Goal: Task Accomplishment & Management: Use online tool/utility

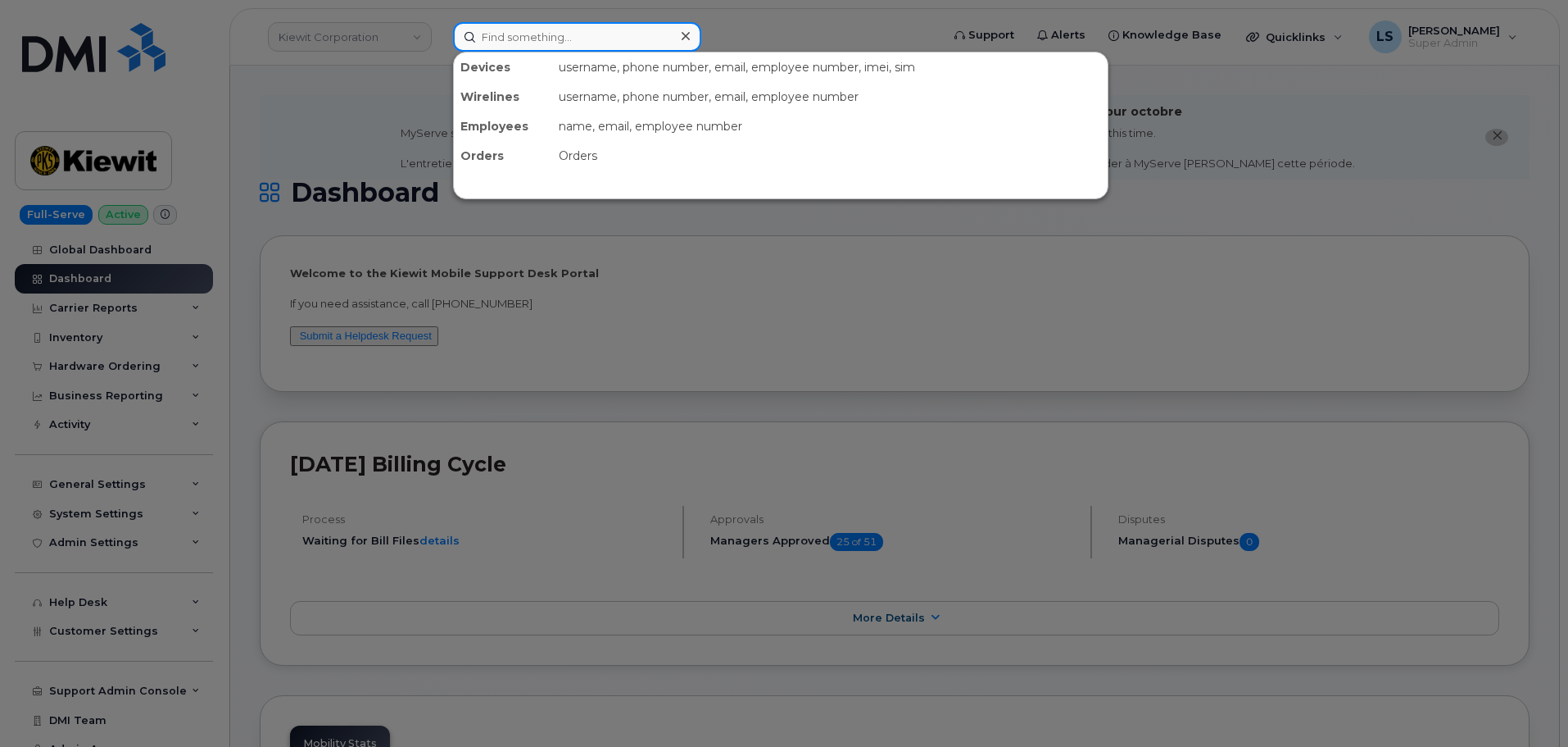
click at [526, 44] on input at bounding box center [577, 37] width 248 height 30
drag, startPoint x: 834, startPoint y: 27, endPoint x: 916, endPoint y: 29, distance: 82.0
click at [835, 27] on div at bounding box center [784, 373] width 1568 height 747
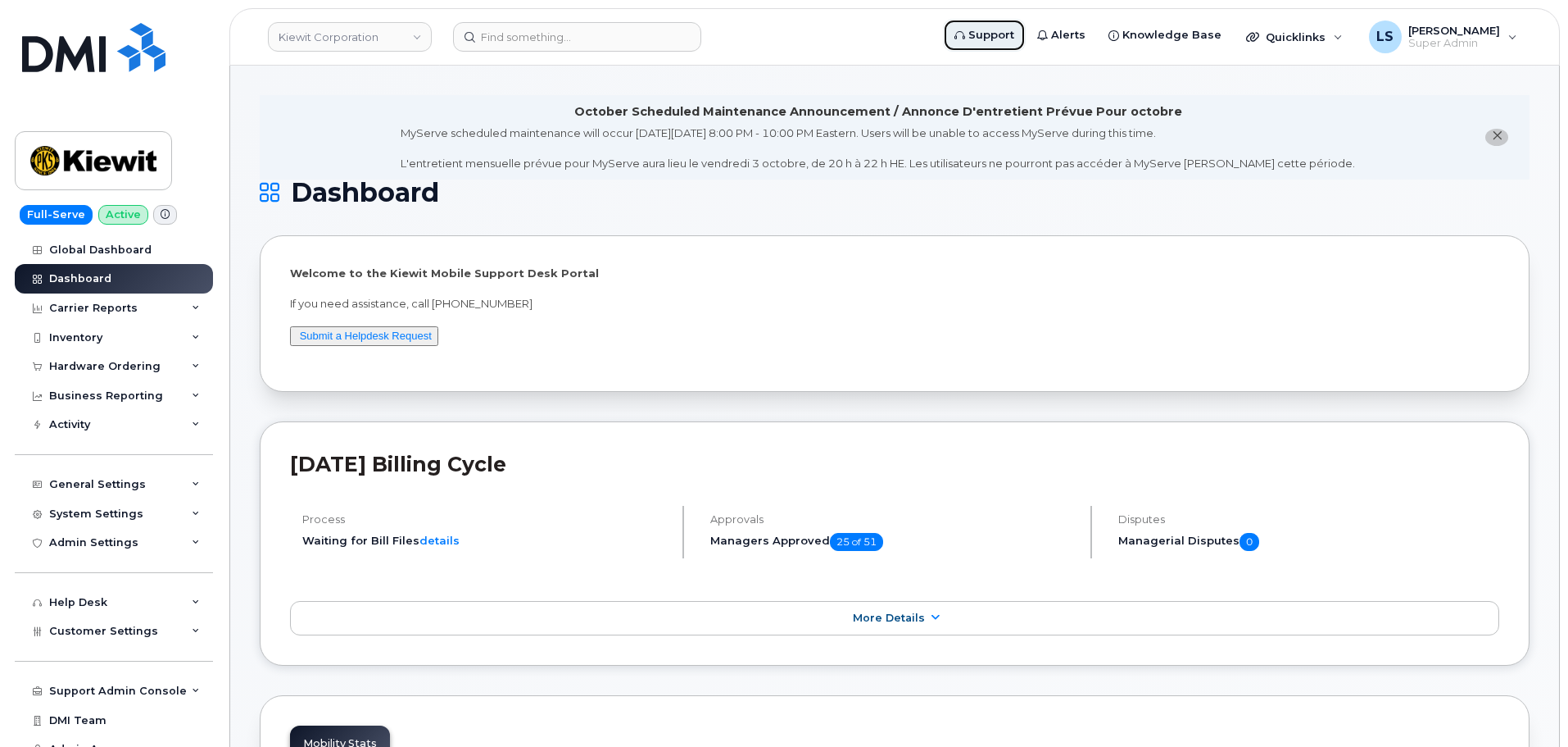
click at [999, 27] on span "Support" at bounding box center [991, 36] width 46 height 17
click at [1185, 35] on span "Knowledge Base" at bounding box center [1172, 36] width 99 height 17
click at [338, 38] on link "Kiewit Corporation" at bounding box center [350, 37] width 164 height 30
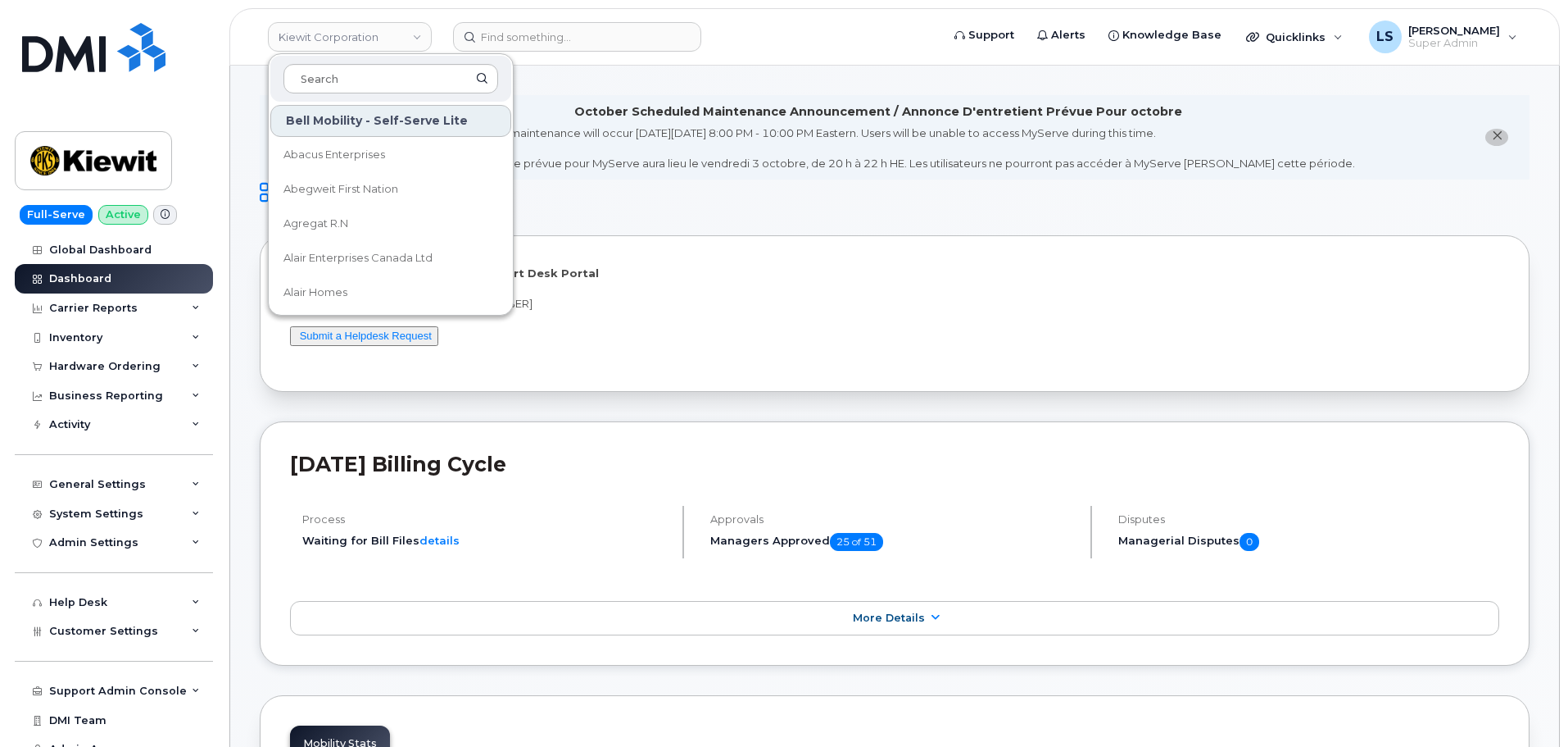
type input "k"
drag, startPoint x: 670, startPoint y: 109, endPoint x: 659, endPoint y: 100, distance: 14.2
click at [674, 114] on div "October Scheduled Maintenance Announcement / Annonce D'entretient Prévue Pour o…" at bounding box center [879, 111] width 608 height 17
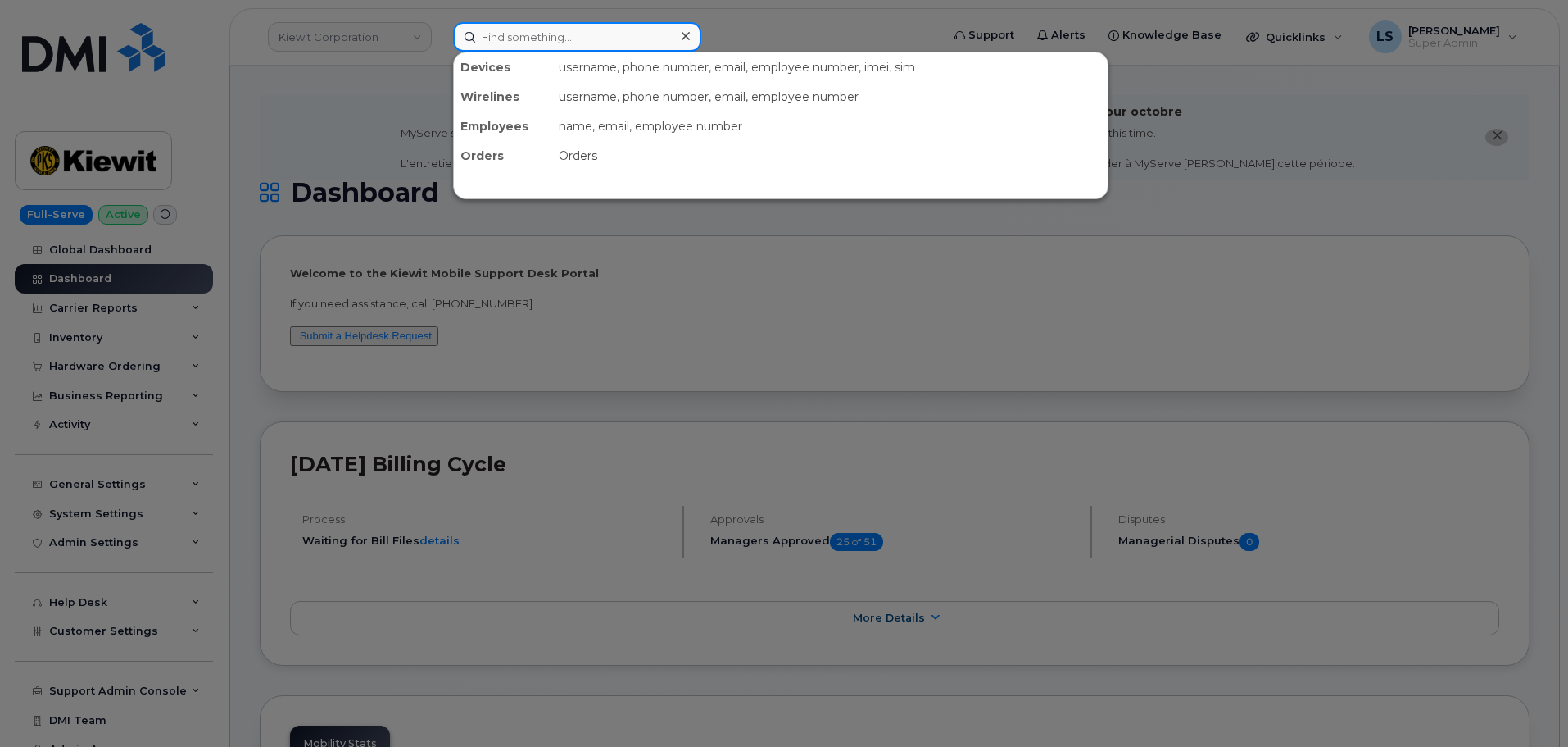
click at [618, 40] on input at bounding box center [577, 37] width 248 height 30
paste input "3435726793"
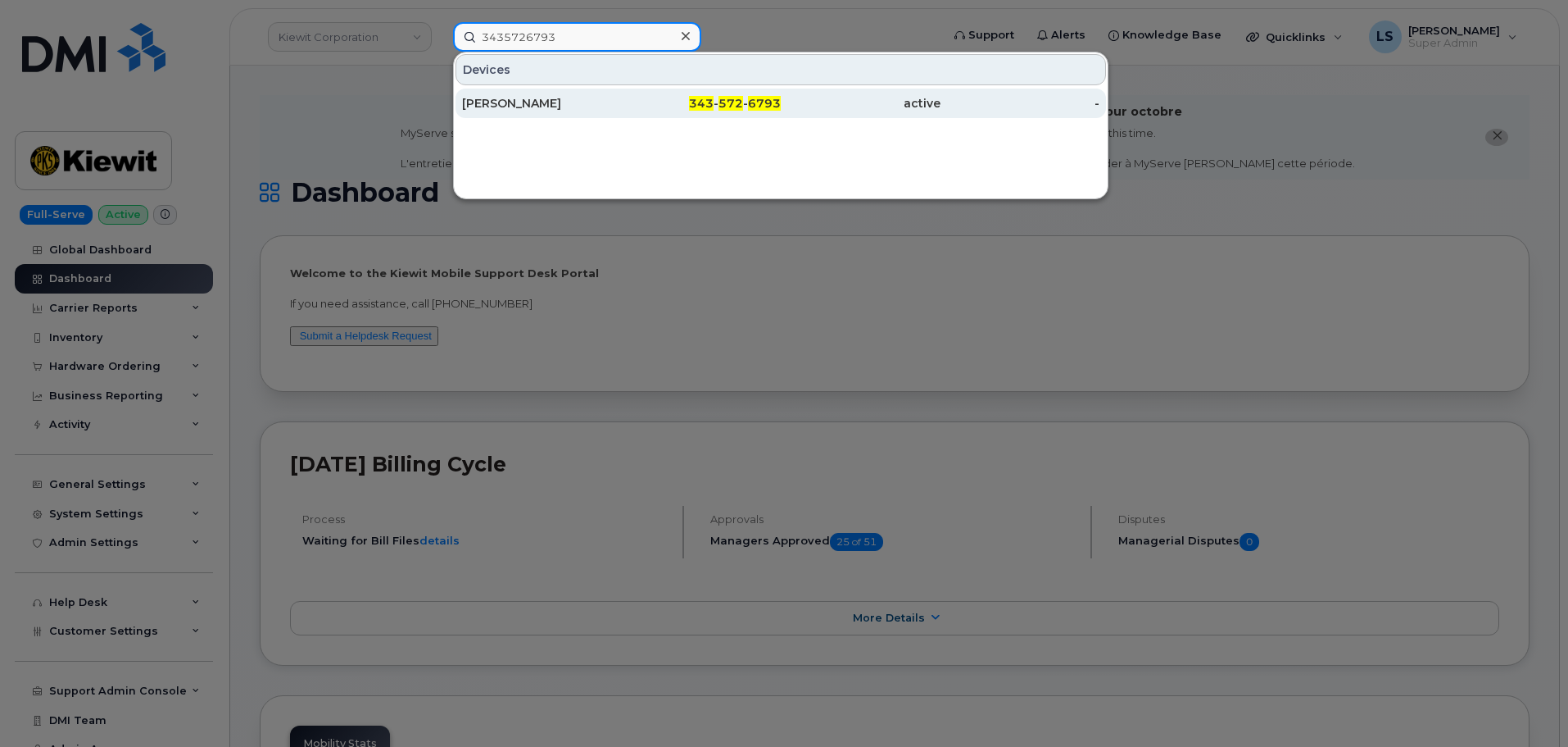
type input "3435726793"
click at [691, 111] on div "343 - 572 - 6793" at bounding box center [702, 103] width 159 height 17
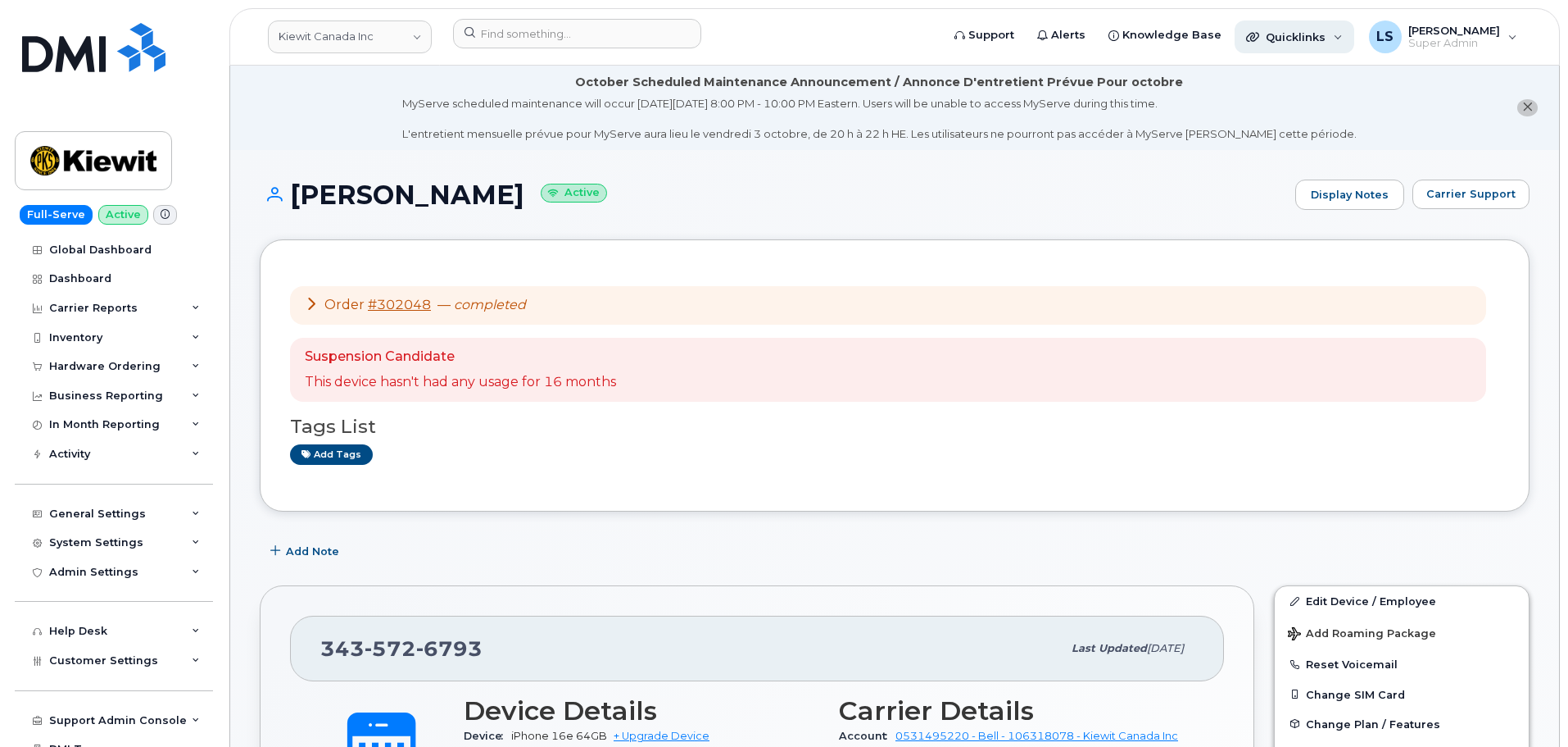
click at [1342, 37] on div "Quicklinks" at bounding box center [1295, 37] width 120 height 32
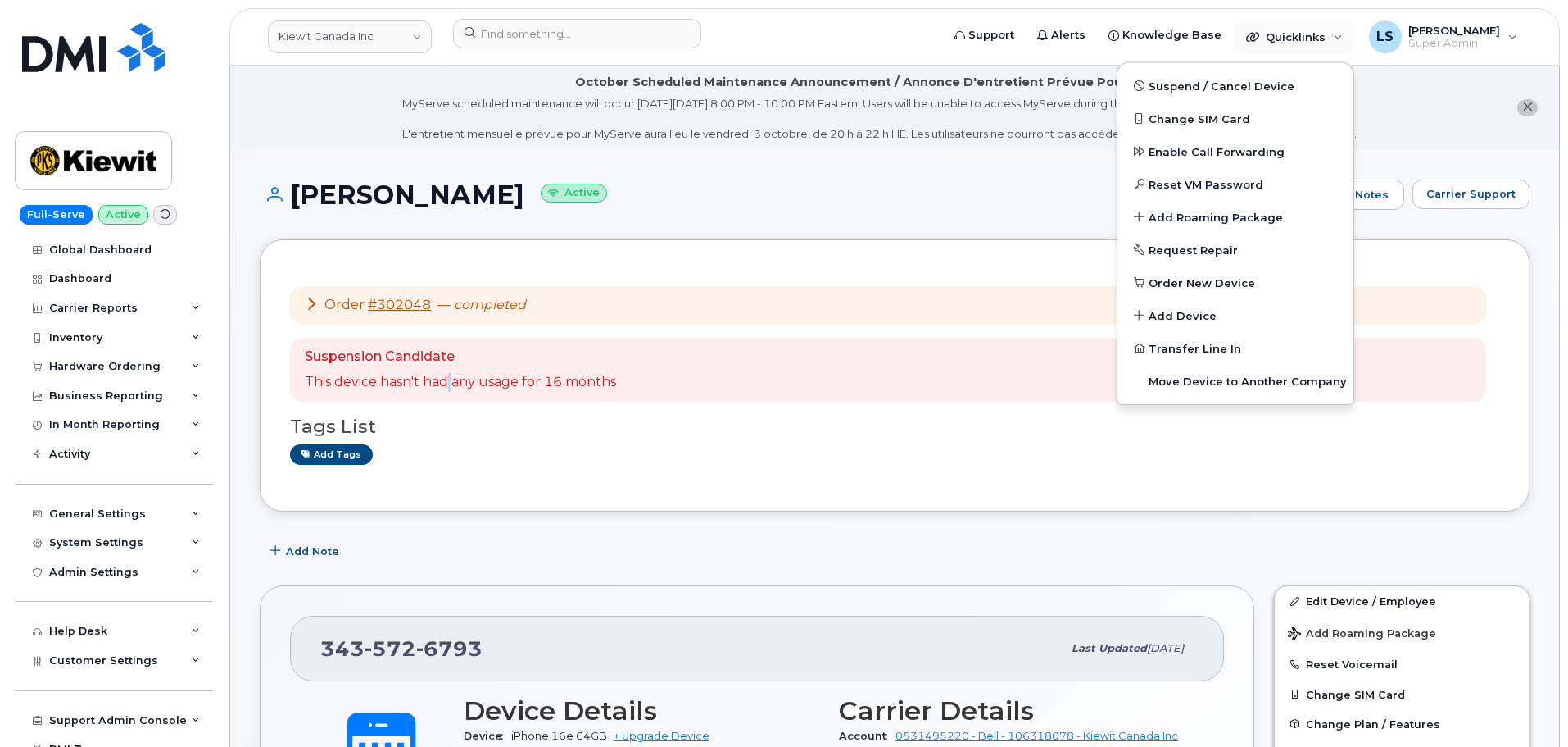
drag, startPoint x: 452, startPoint y: 395, endPoint x: 298, endPoint y: 307, distance: 177.4
click at [439, 390] on div "Suspension Candidate This device hasn't had any usage for 16 months" at bounding box center [888, 369] width 1196 height 64
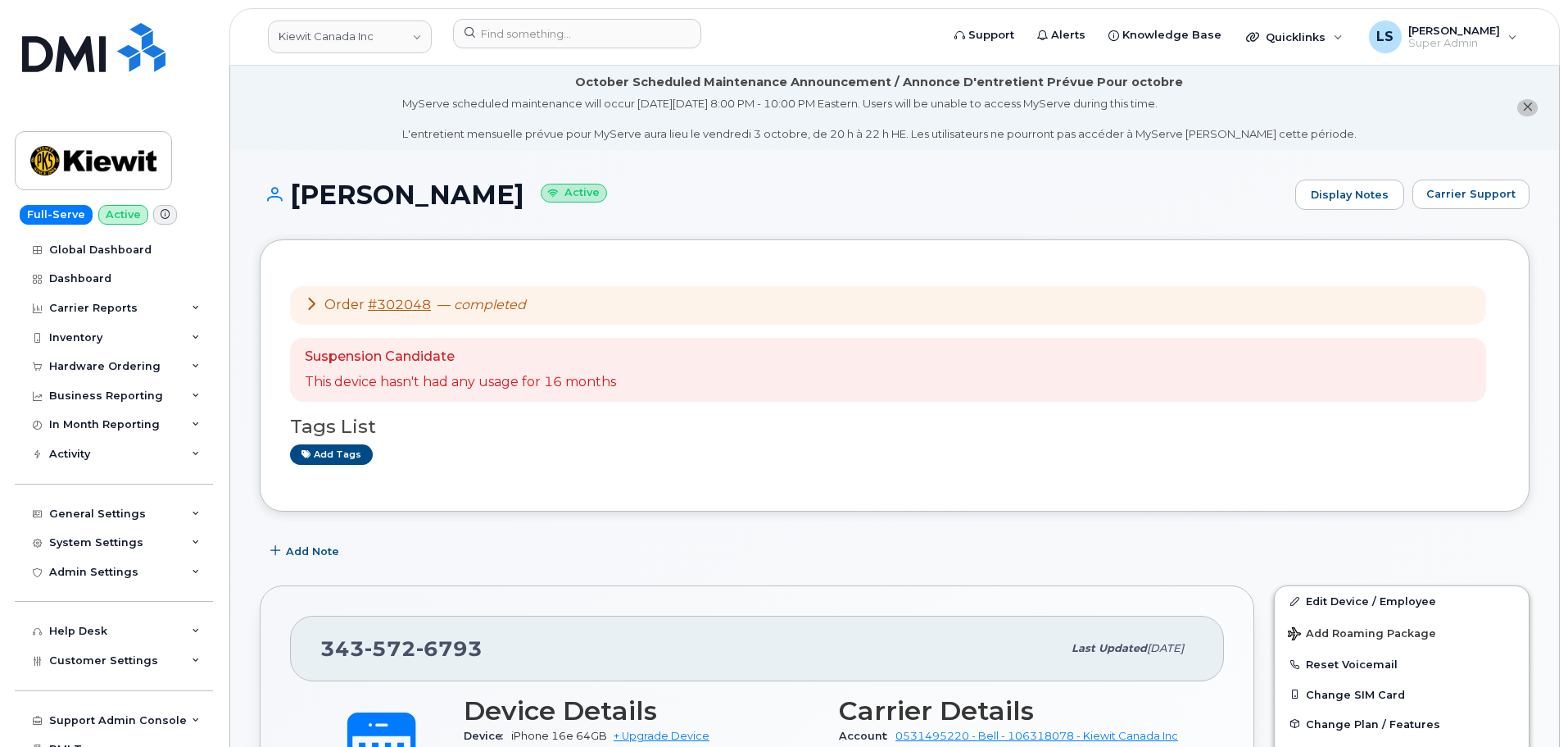
click at [313, 314] on div "Order #302048 — completed" at bounding box center [415, 305] width 221 height 19
click at [311, 302] on icon at bounding box center [311, 303] width 13 height 13
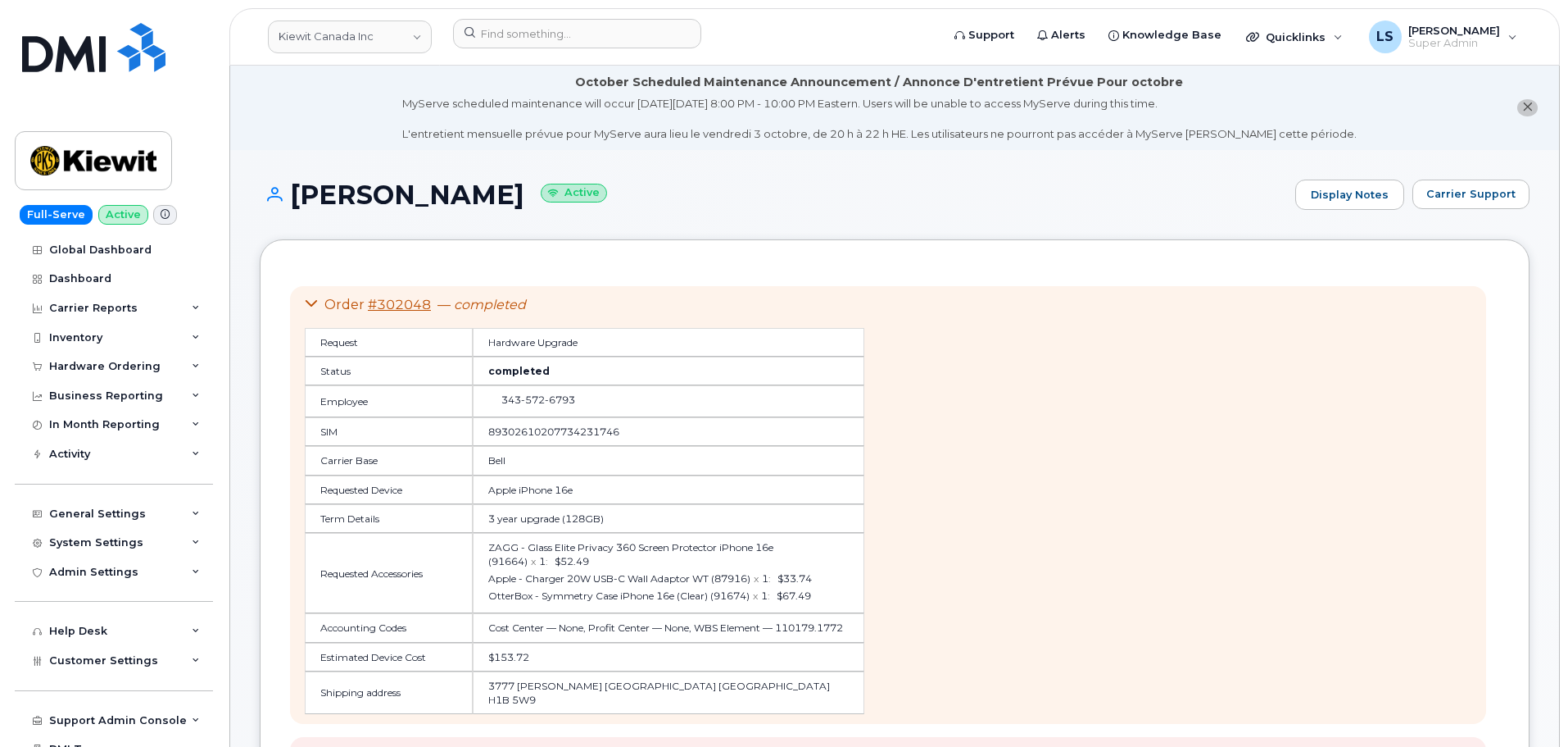
click at [311, 302] on icon at bounding box center [311, 303] width 13 height 13
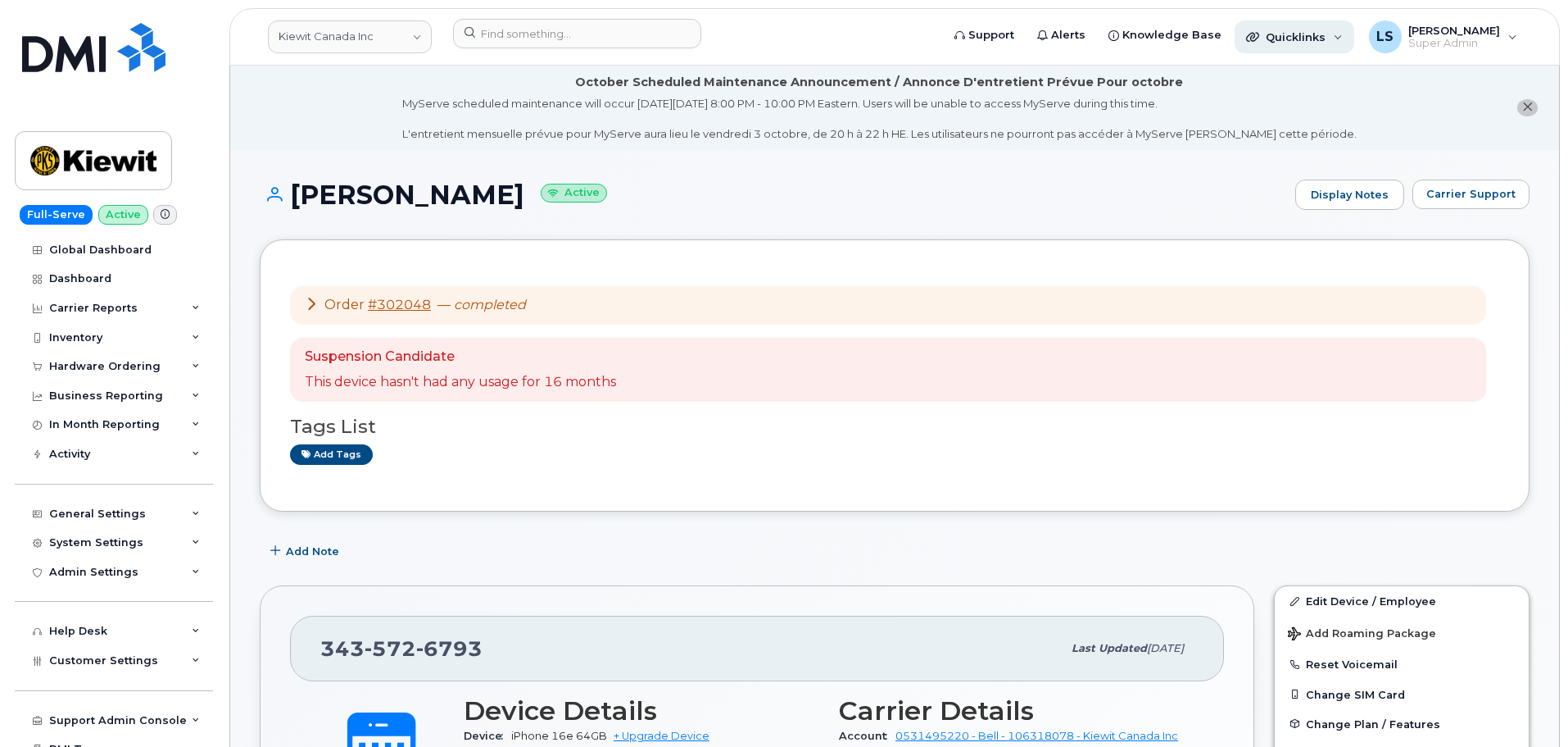
click at [1321, 42] on span "Quicklinks" at bounding box center [1296, 37] width 60 height 13
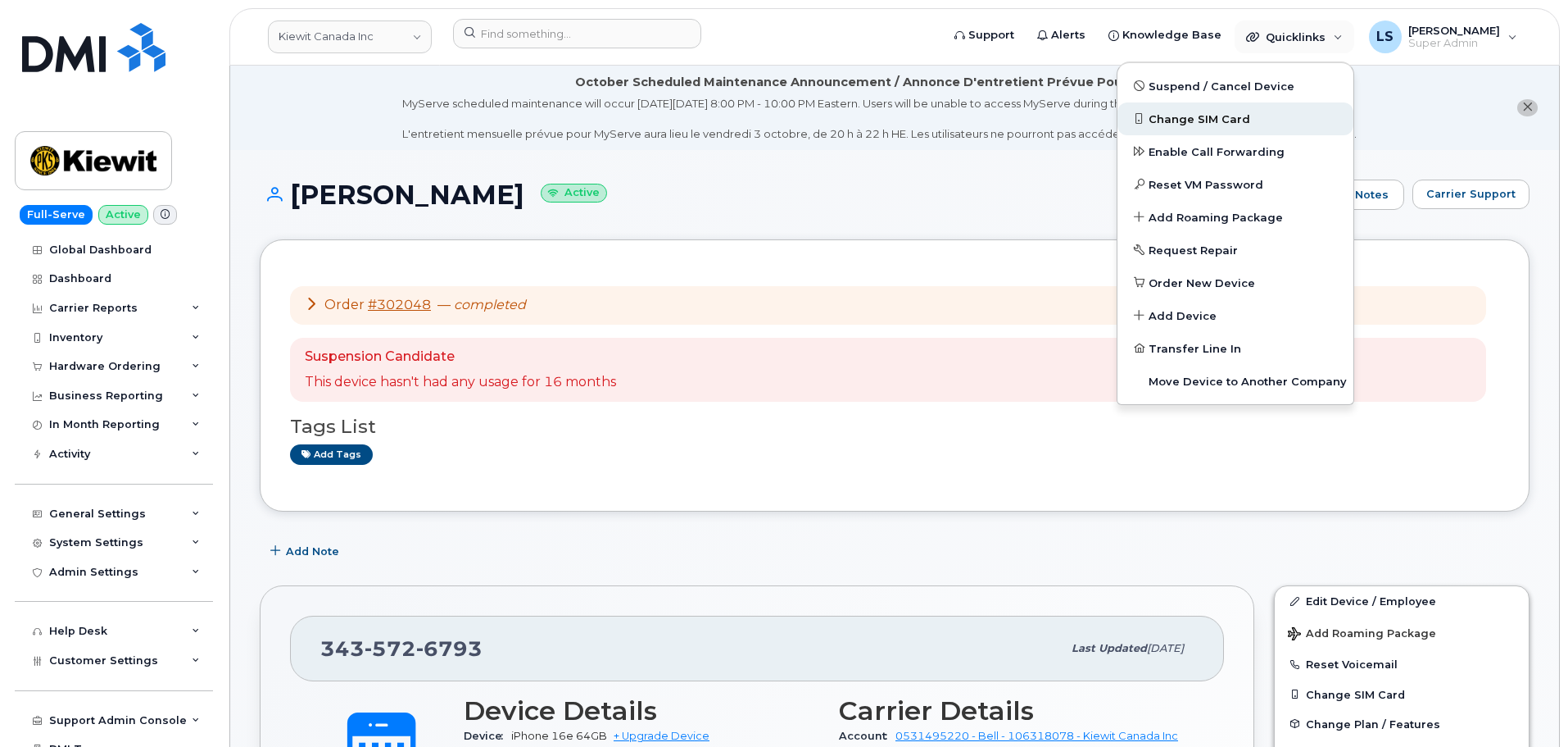
click at [1252, 119] on link "Change SIM Card" at bounding box center [1236, 118] width 236 height 32
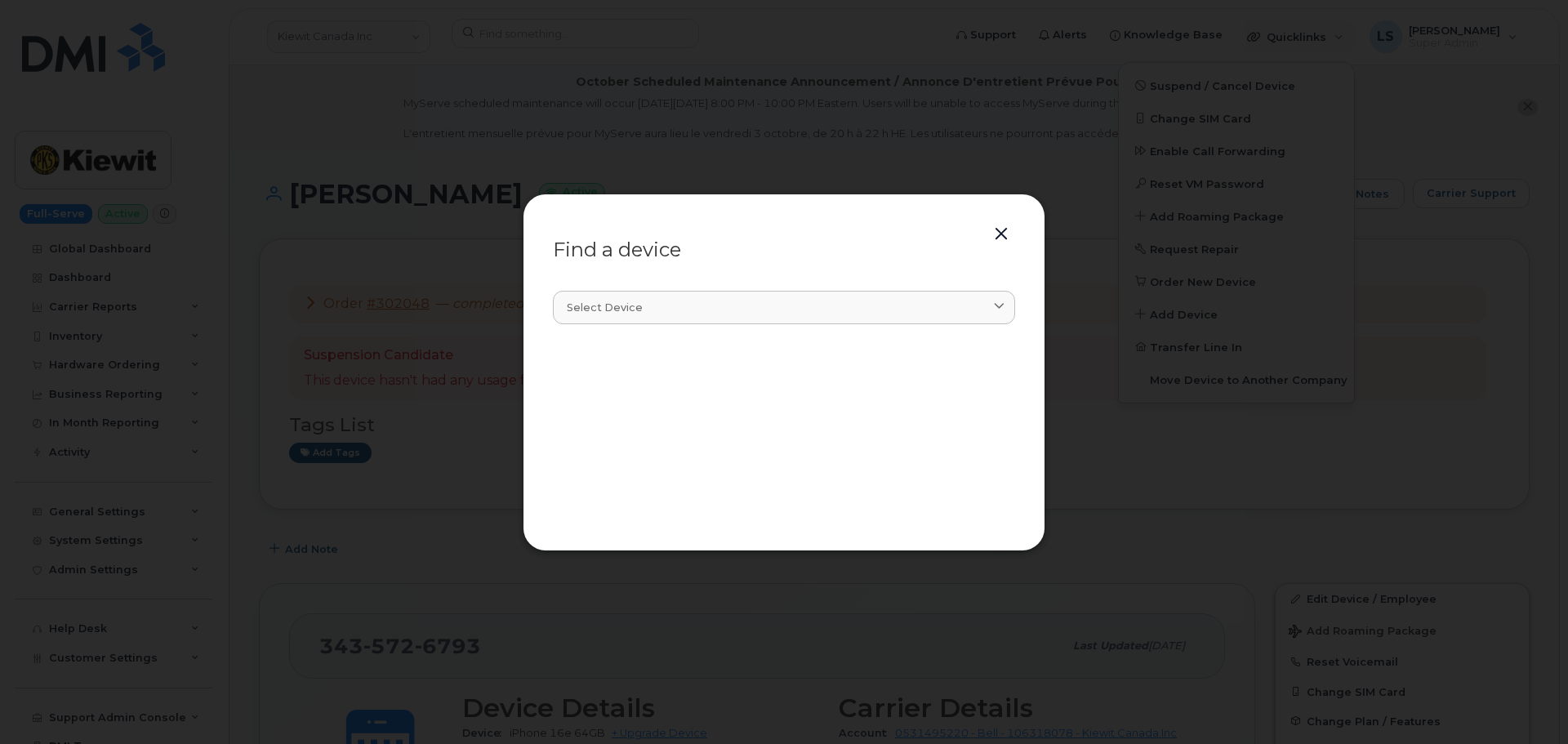
click at [758, 281] on section "Select device Type first three symbols or more" at bounding box center [784, 398] width 462 height 245
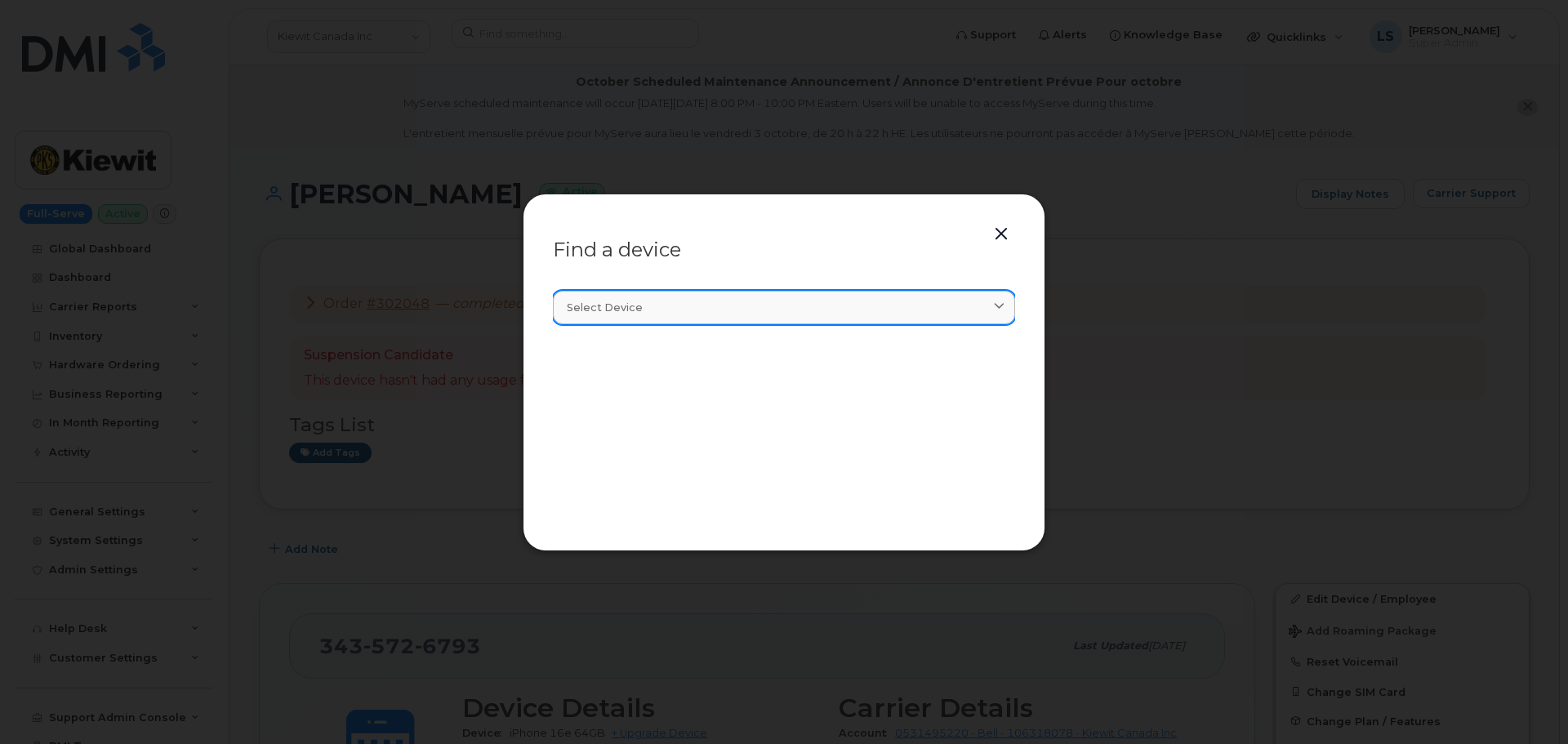
click at [754, 312] on div "Select device" at bounding box center [784, 307] width 435 height 16
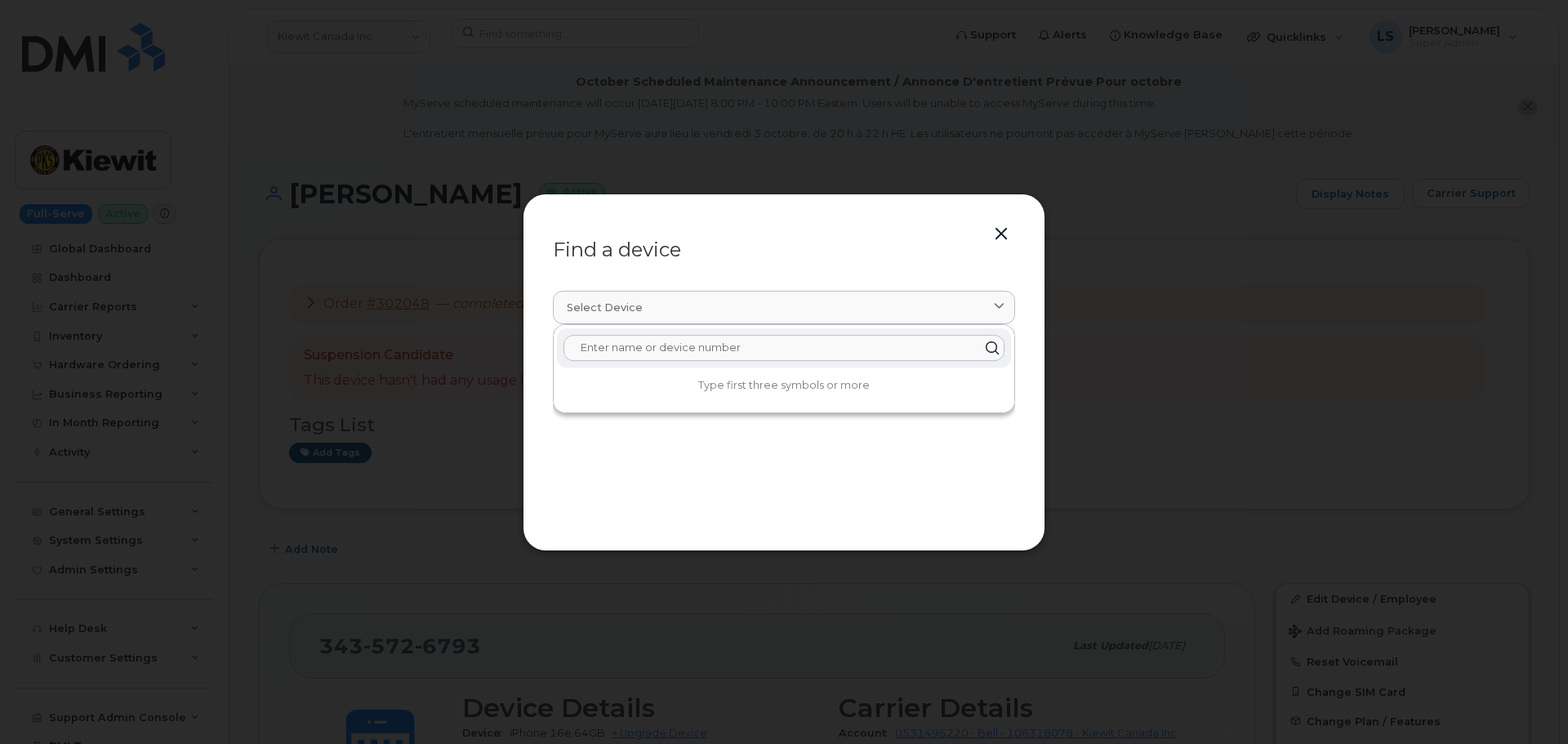
paste input "3435726793"
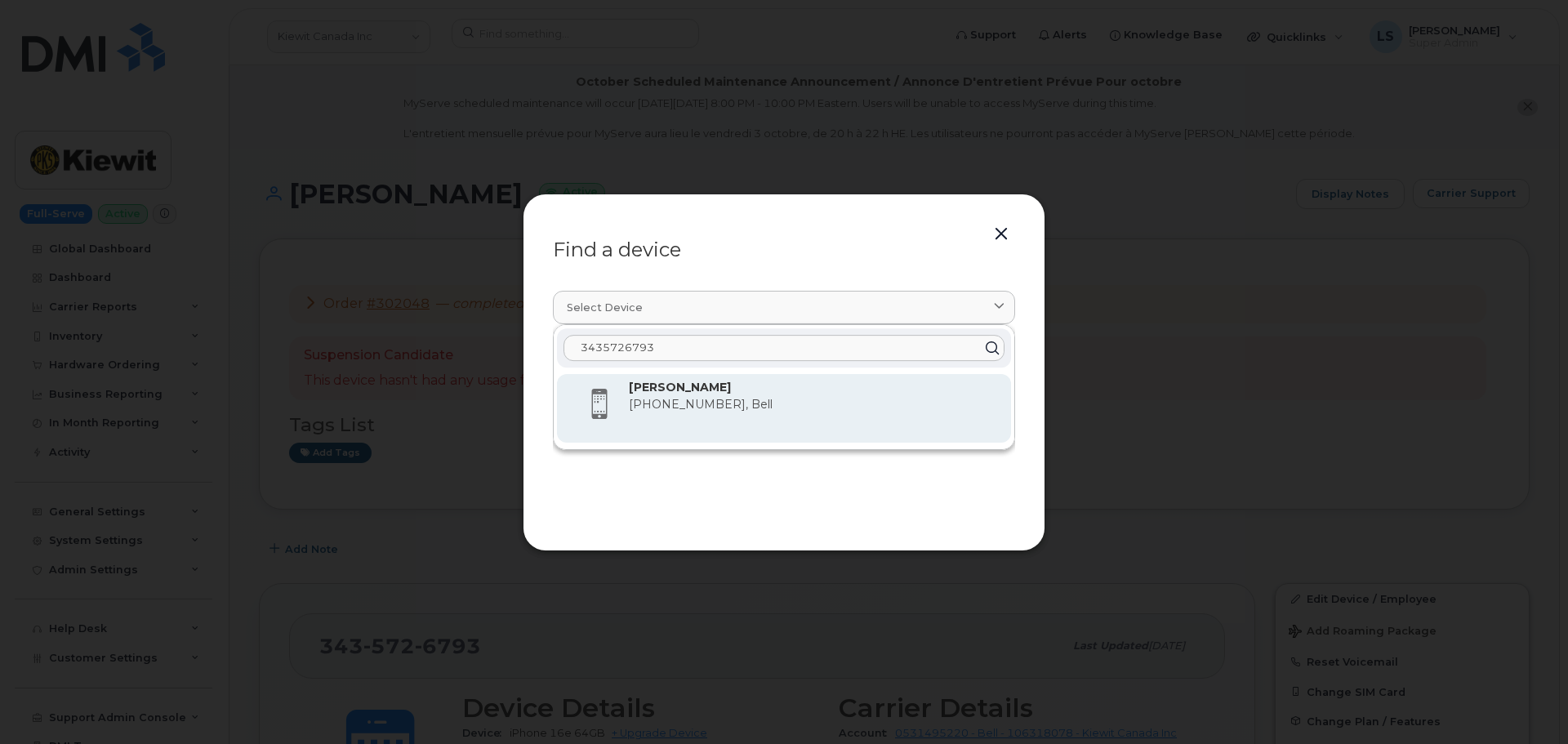
type input "3435726793"
click at [693, 397] on span "[PHONE_NUMBER], Bell" at bounding box center [701, 404] width 144 height 15
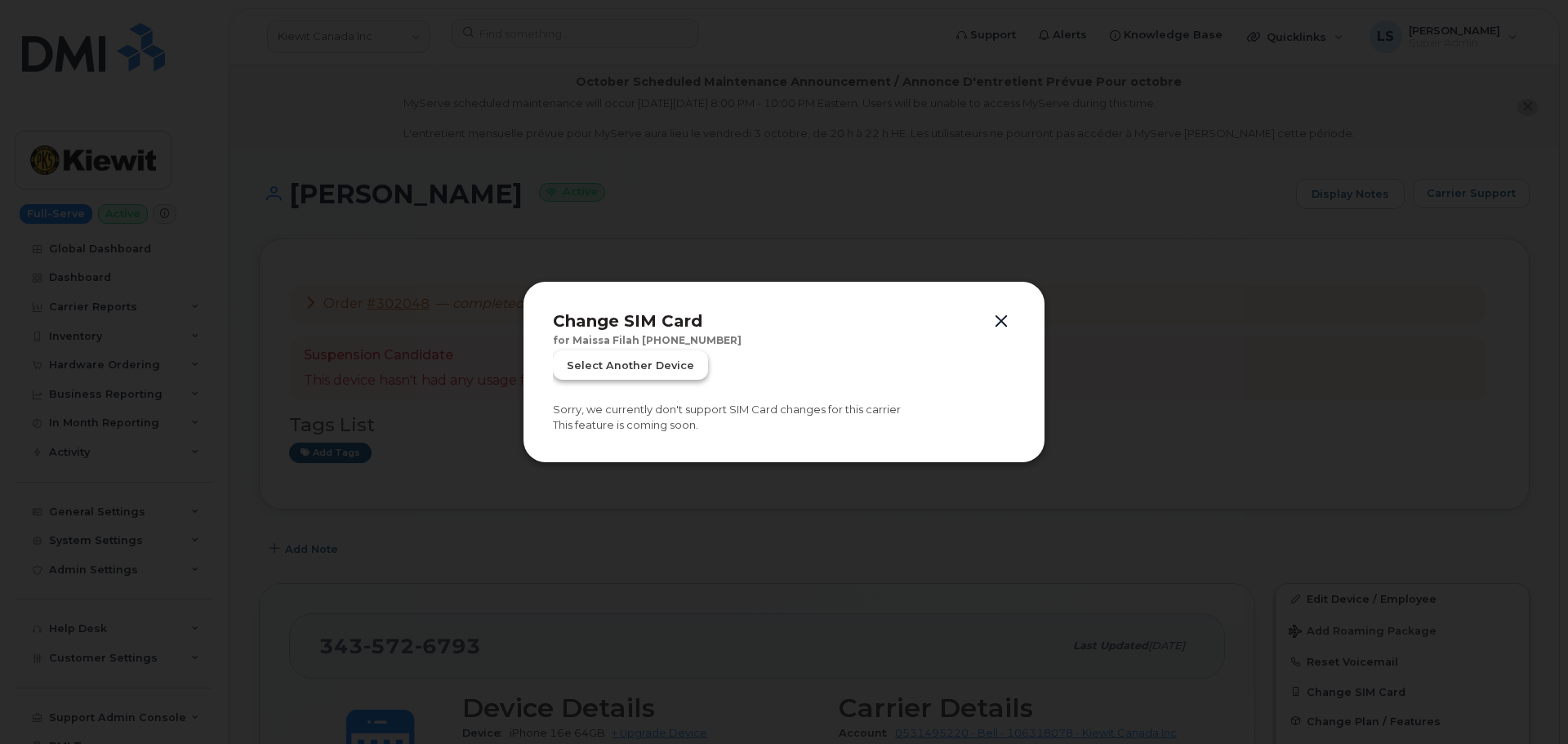
click at [673, 370] on span "Select another device" at bounding box center [631, 365] width 127 height 16
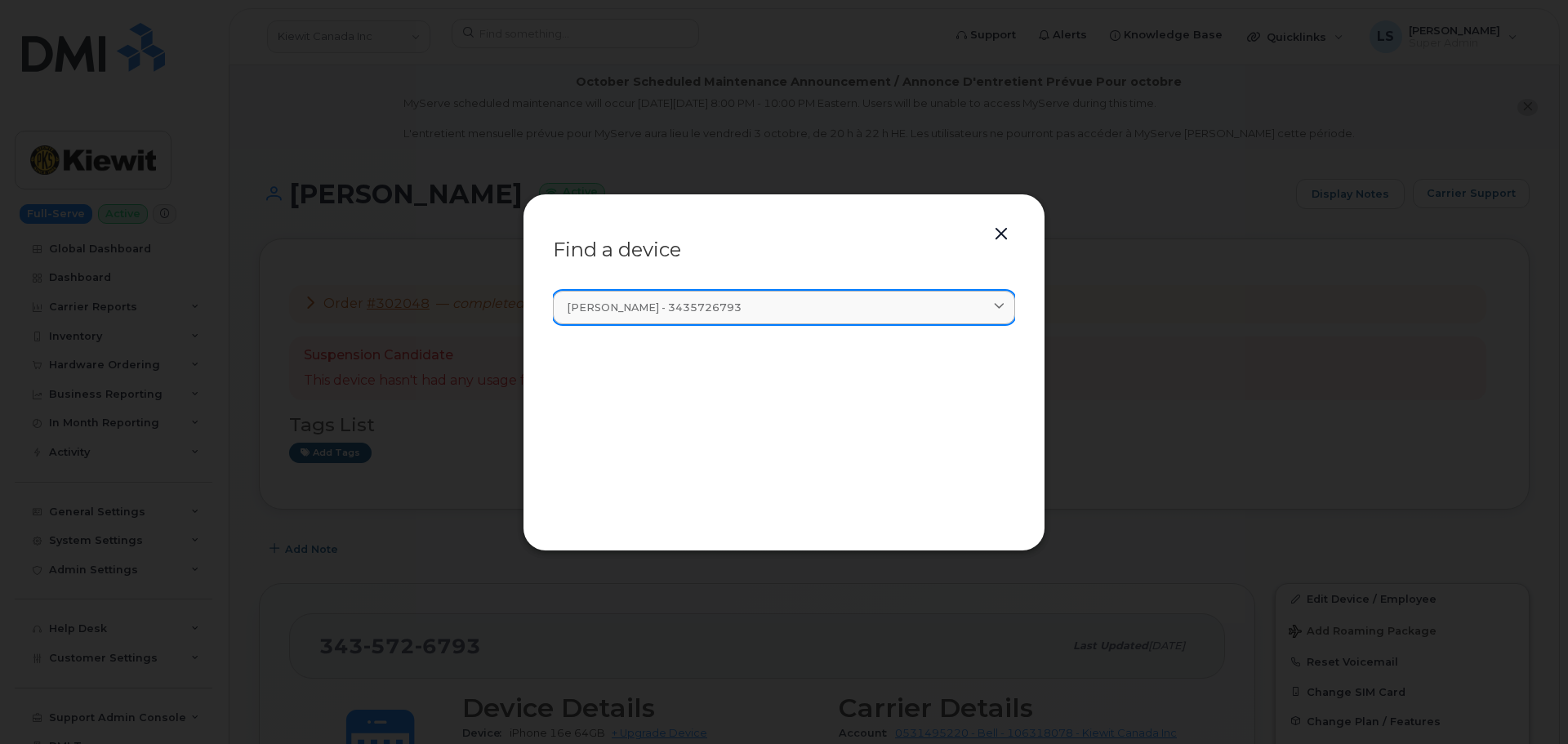
click at [713, 318] on link "[PERSON_NAME] - 3435726793" at bounding box center [784, 307] width 462 height 33
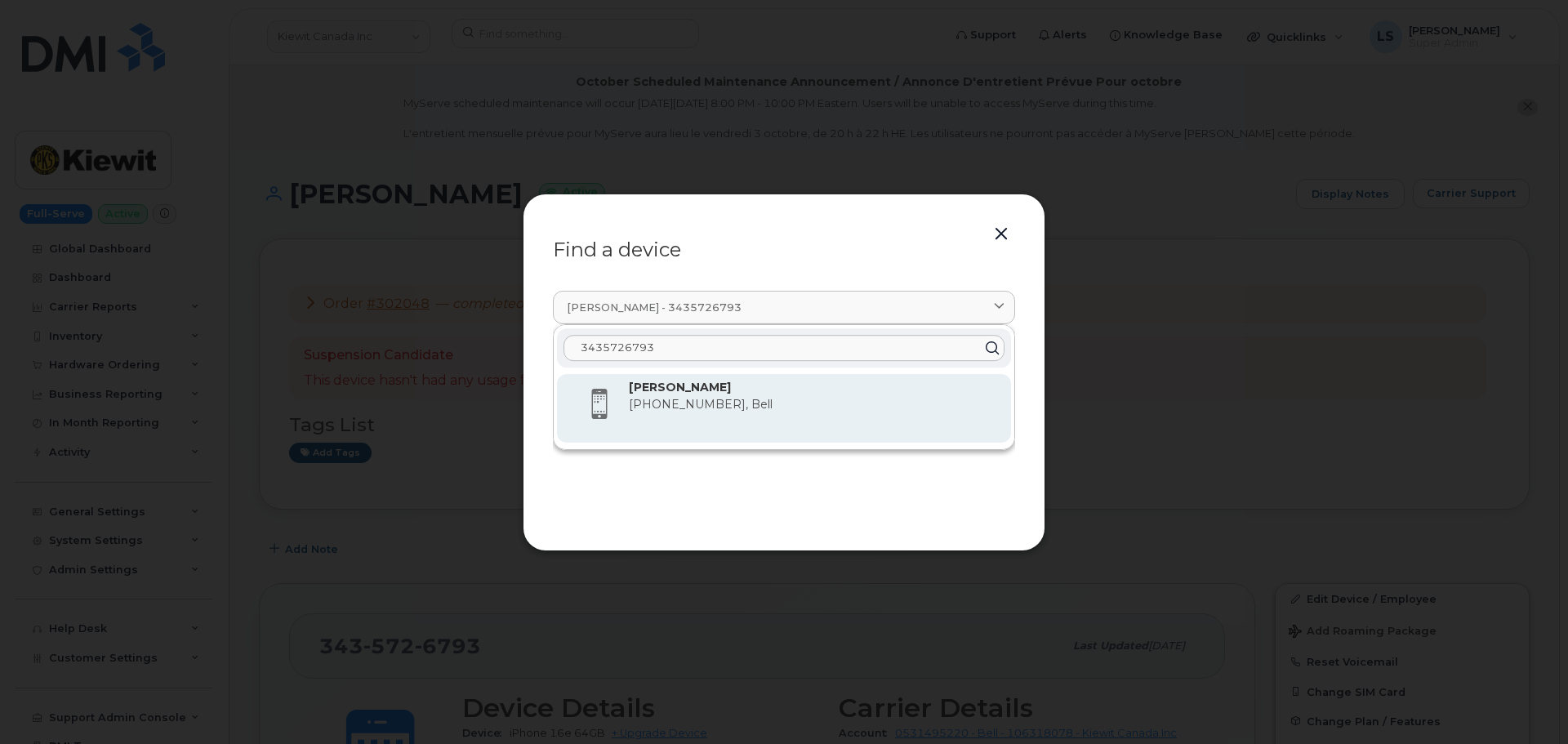
click at [695, 401] on span "[PHONE_NUMBER], Bell" at bounding box center [701, 404] width 144 height 15
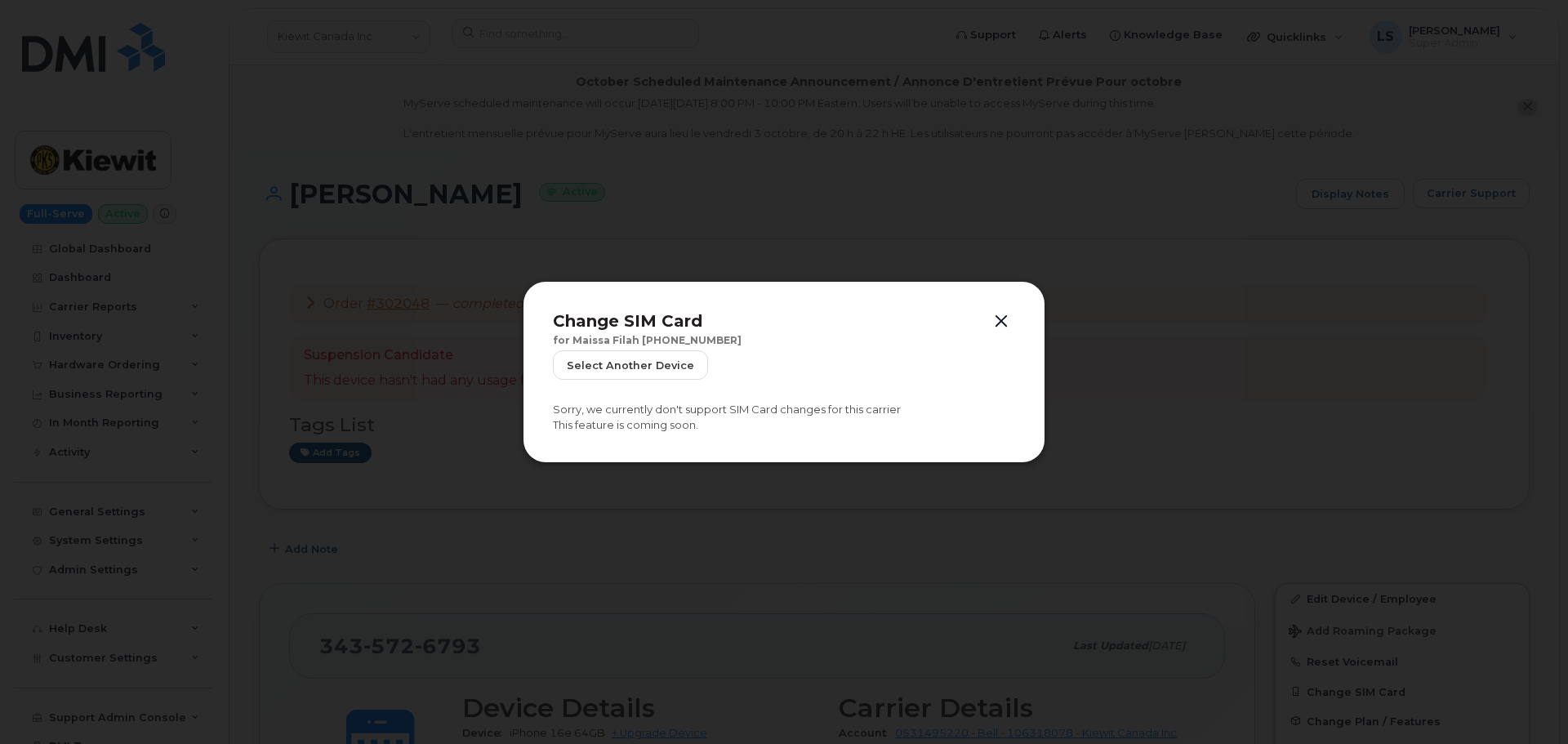
click at [1003, 322] on button "button" at bounding box center [1002, 322] width 25 height 23
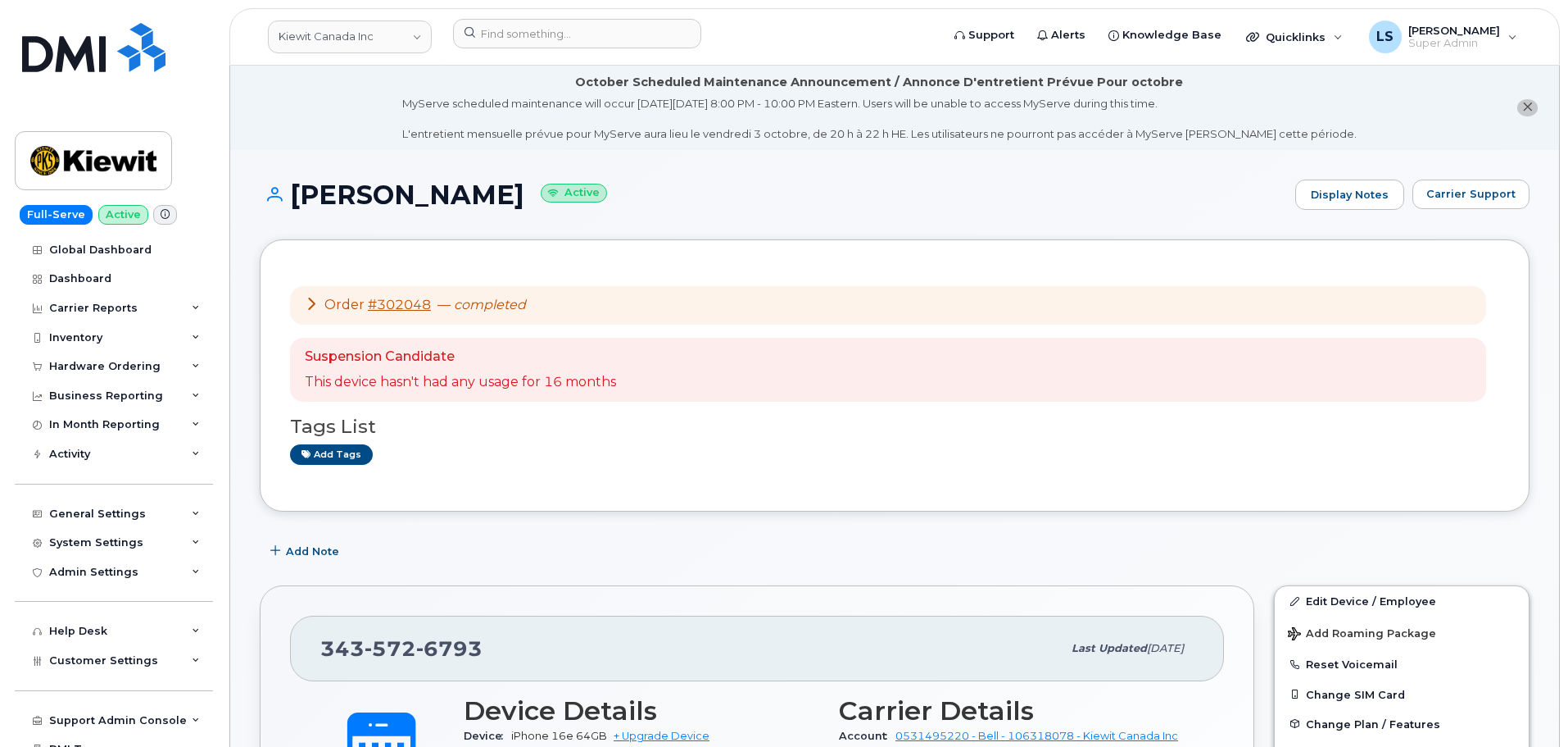
scroll to position [328, 0]
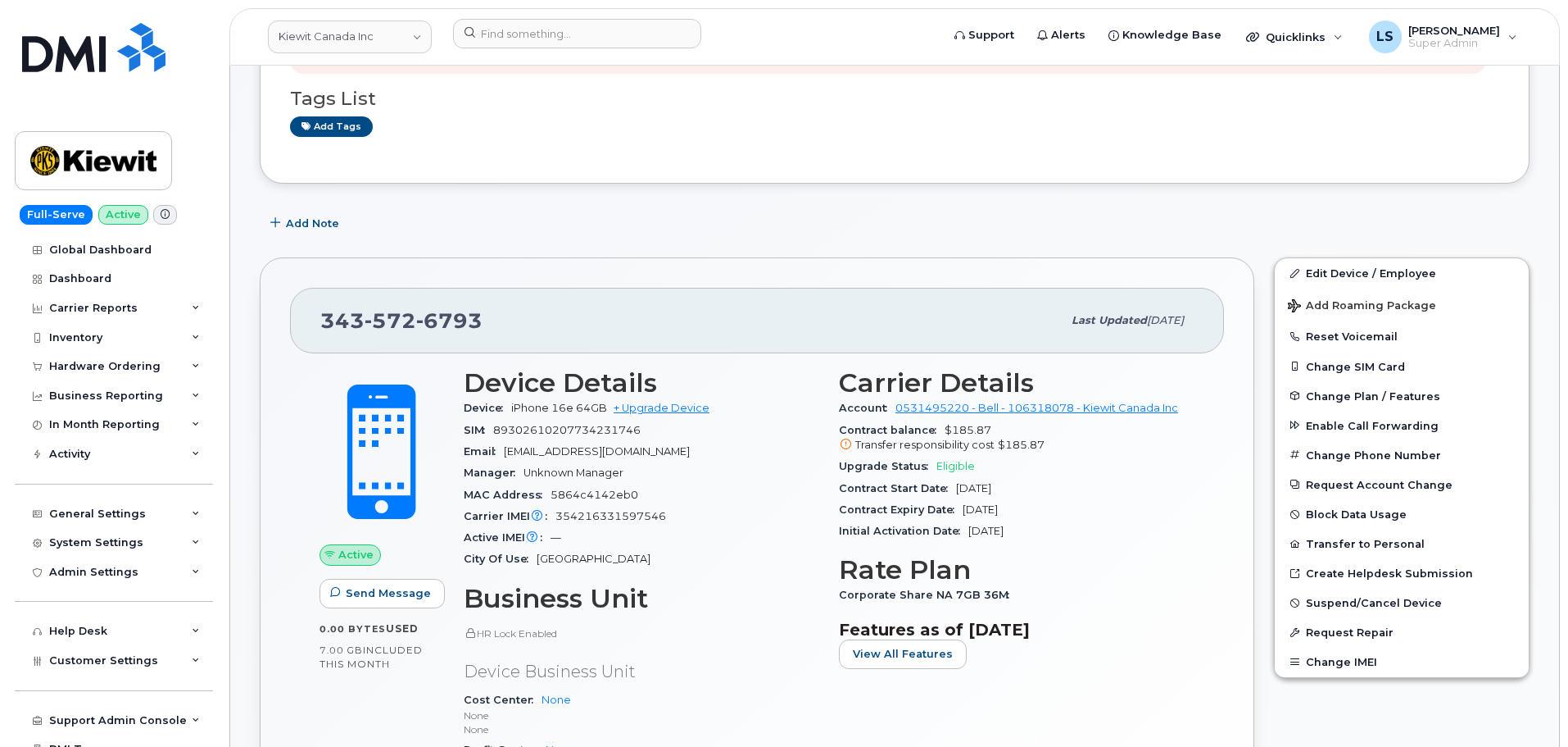
click at [1030, 435] on div "Contract balance $185.87 Transfer responsibility cost $185.87" at bounding box center [1017, 438] width 355 height 37
click at [1024, 449] on span "$185.87" at bounding box center [1022, 445] width 47 height 12
click at [1024, 450] on span "$185.87" at bounding box center [1022, 445] width 47 height 12
click at [998, 506] on span "[DATE]" at bounding box center [980, 509] width 35 height 12
